Goal: Task Accomplishment & Management: Use online tool/utility

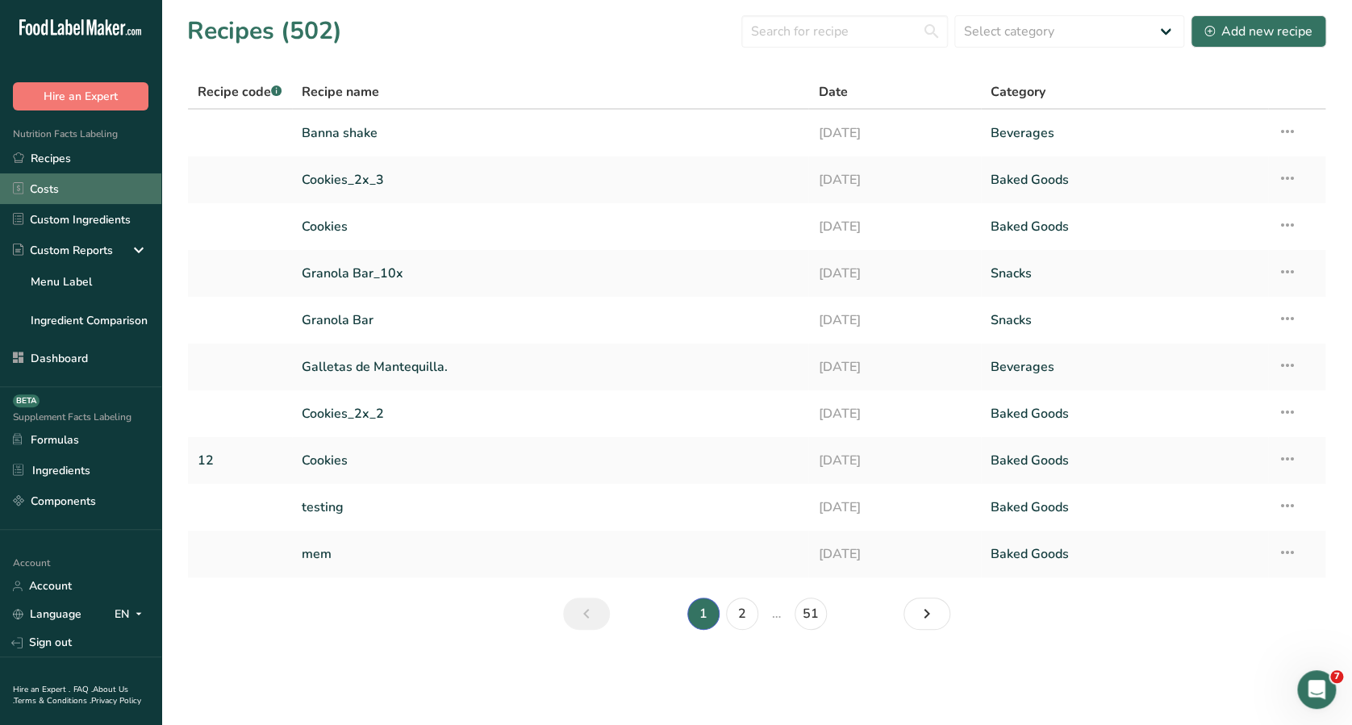
click at [82, 178] on link "Costs" at bounding box center [80, 188] width 161 height 31
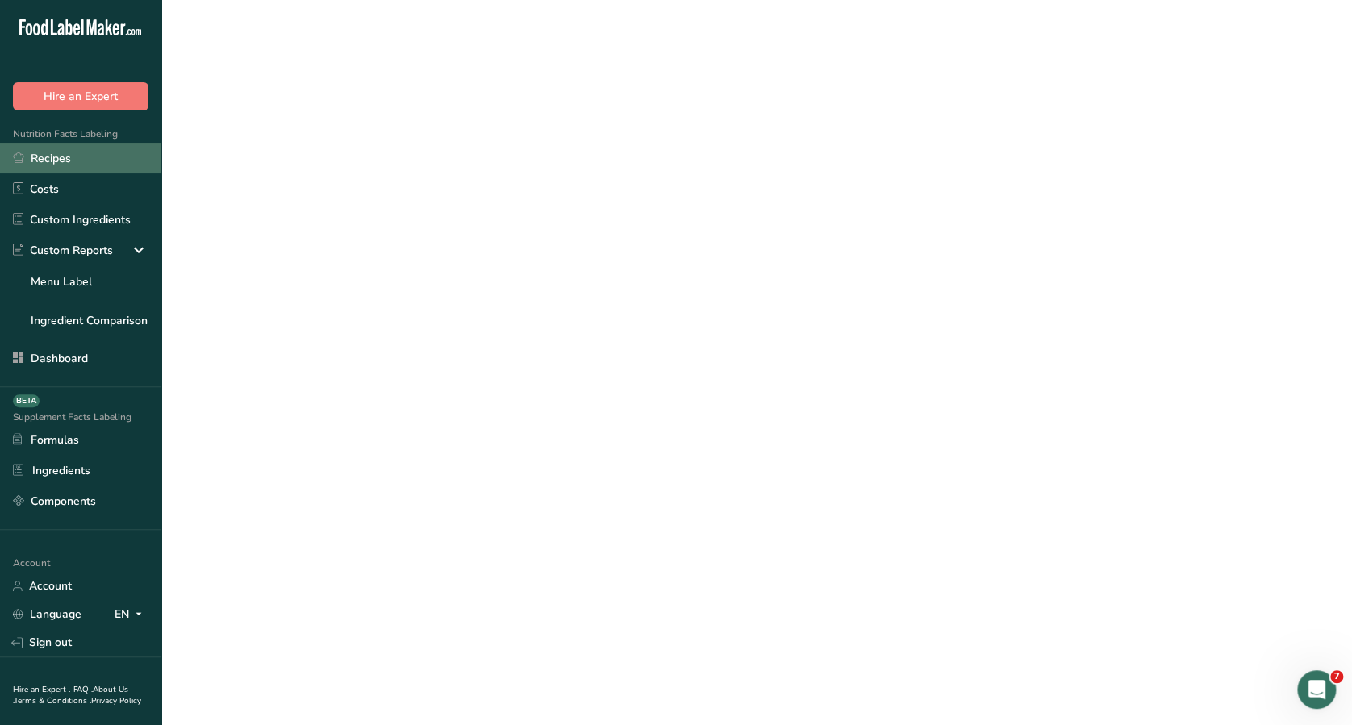
click at [77, 148] on link "Recipes" at bounding box center [80, 158] width 161 height 31
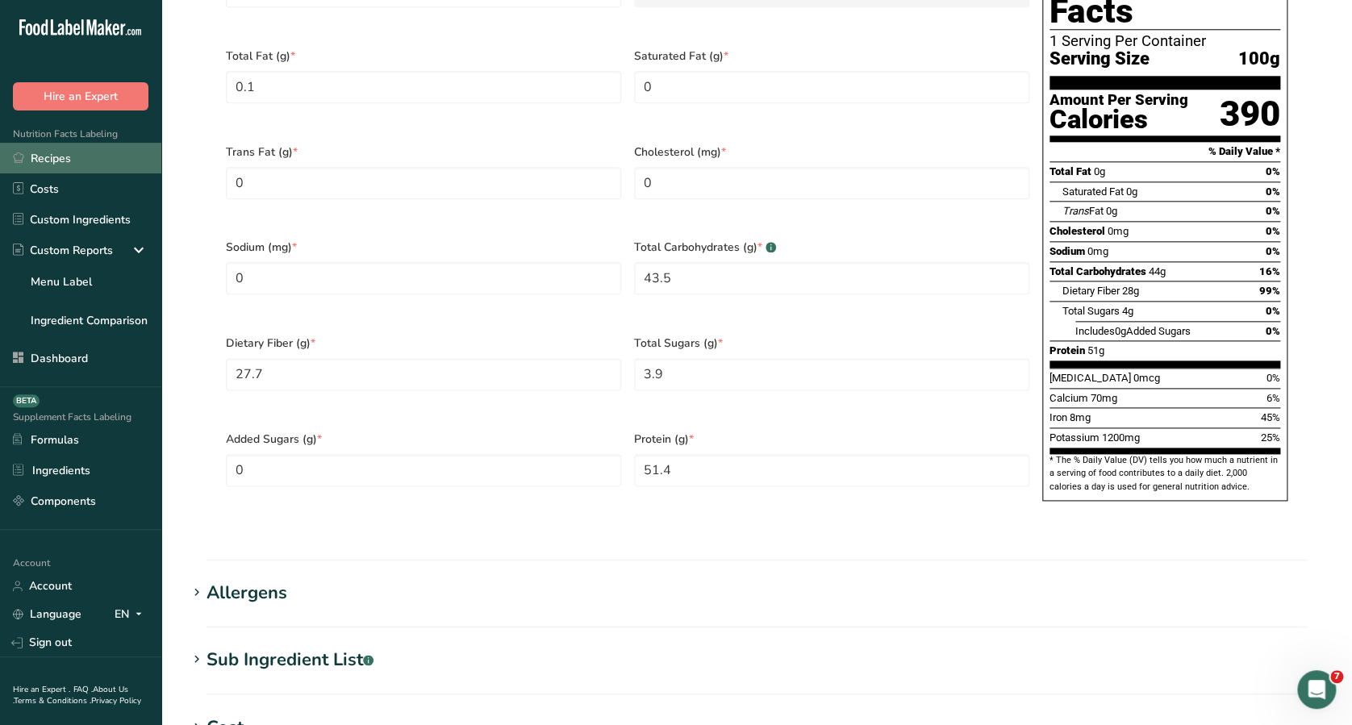
click at [119, 159] on link "Recipes" at bounding box center [80, 158] width 161 height 31
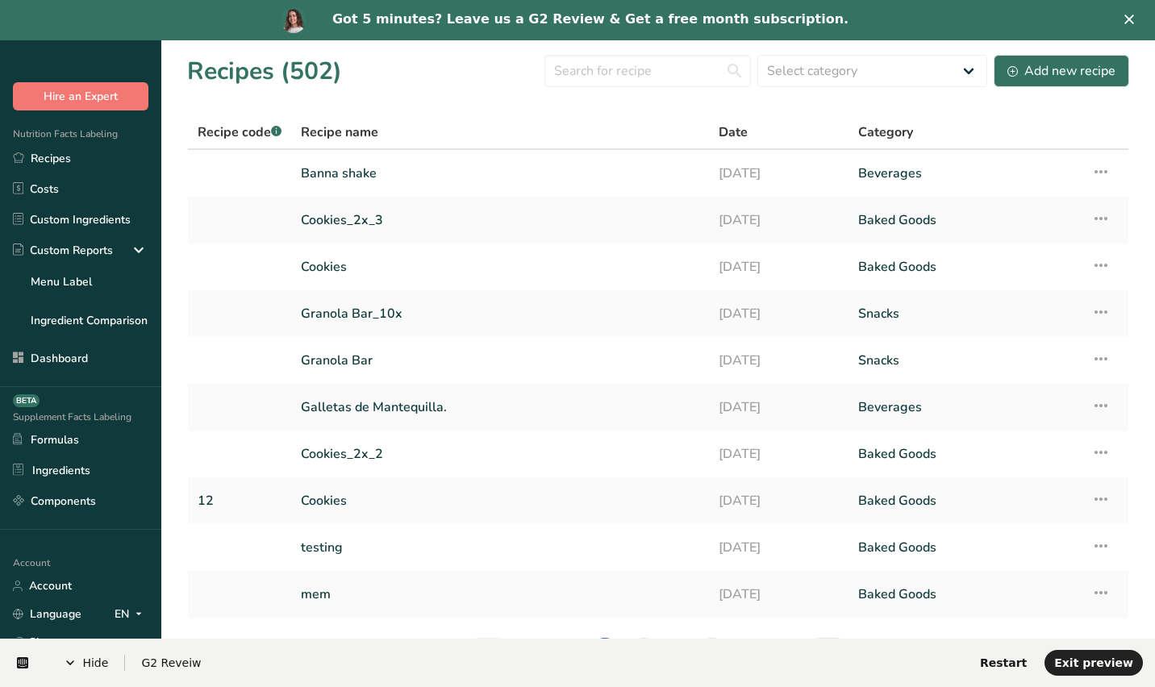
click at [742, 15] on link "Got 5 minutes? Leave us a G2 Review & Get a free month subscription." at bounding box center [590, 20] width 516 height 18
click at [750, 27] on link "Got 5 minutes? Leave us a G2 Review & Get a free month subscription. Write a Re…" at bounding box center [591, 20] width 668 height 18
click at [640, 15] on link "Got 5 minutes? Leave us a G2 Review & Get a free month subscription. Write a Re…" at bounding box center [591, 20] width 668 height 18
click at [695, 20] on link "Got 5 minutes? Leave us a G2 Review & Get a free month subscription. Write a Re…" at bounding box center [591, 20] width 668 height 18
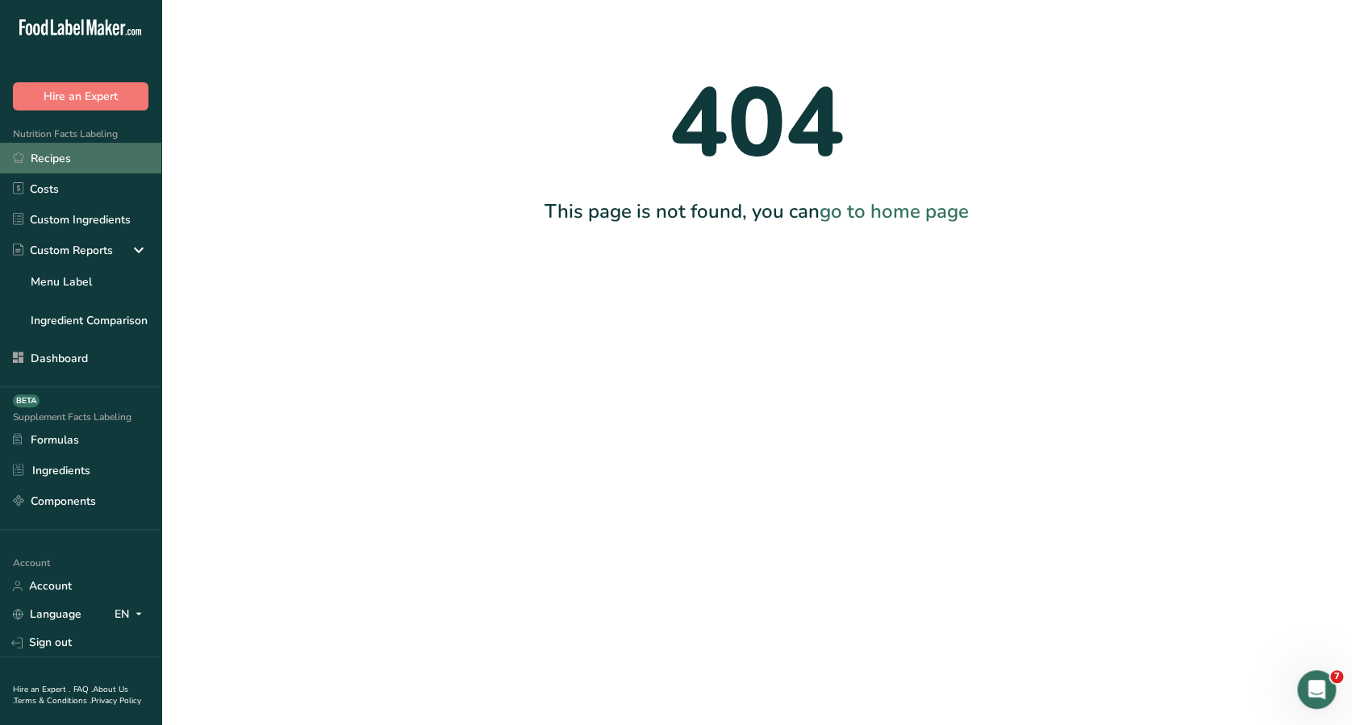
click at [55, 161] on link "Recipes" at bounding box center [80, 158] width 161 height 31
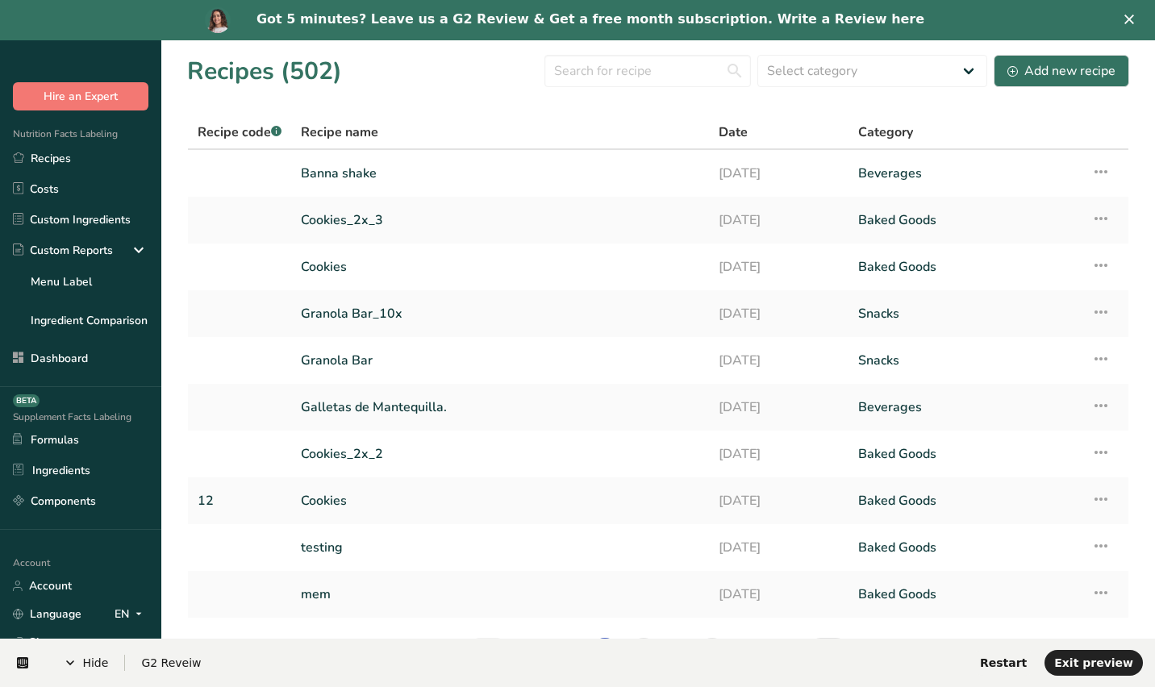
click at [562, 17] on link "Got 5 minutes? Leave us a G2 Review & Get a free month subscription. Write a Re…" at bounding box center [591, 20] width 668 height 18
click at [653, 556] on link "testing" at bounding box center [500, 548] width 399 height 34
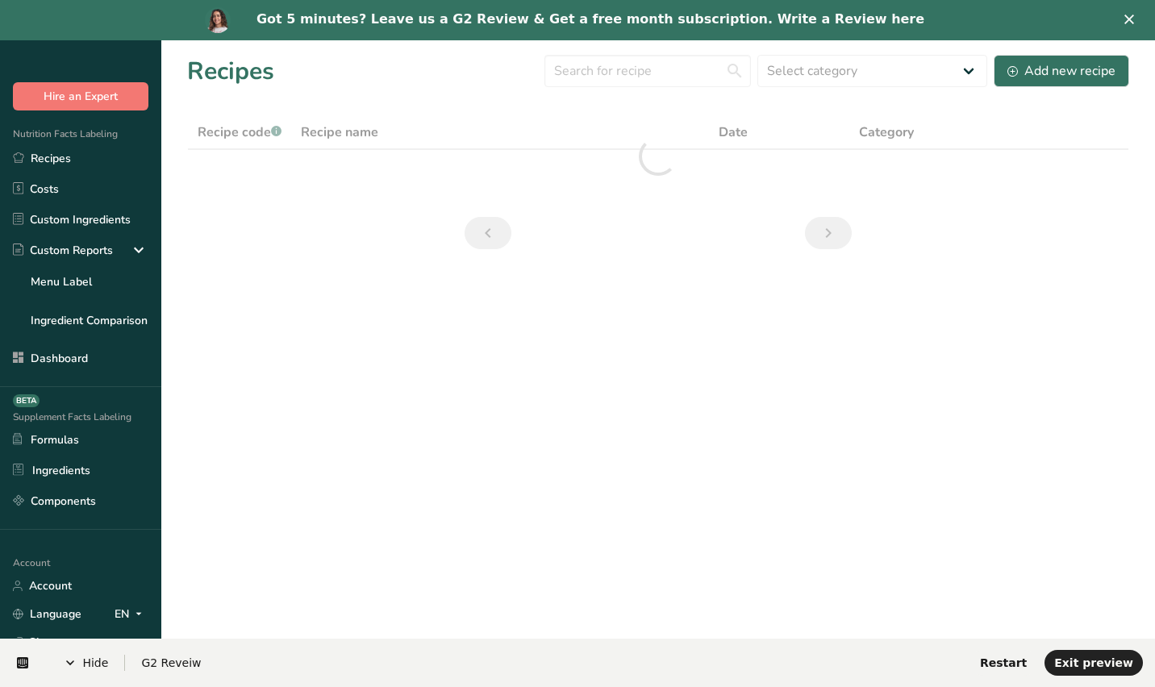
click at [701, 14] on link "Got 5 minutes? Leave us a G2 Review & Get a free month subscription. Write a Re…" at bounding box center [591, 20] width 668 height 18
click at [712, 23] on link "Got 5 minutes? Leave us a G2 Review & Get a free month subscription. Write a Re…" at bounding box center [591, 20] width 668 height 18
